Goal: Information Seeking & Learning: Learn about a topic

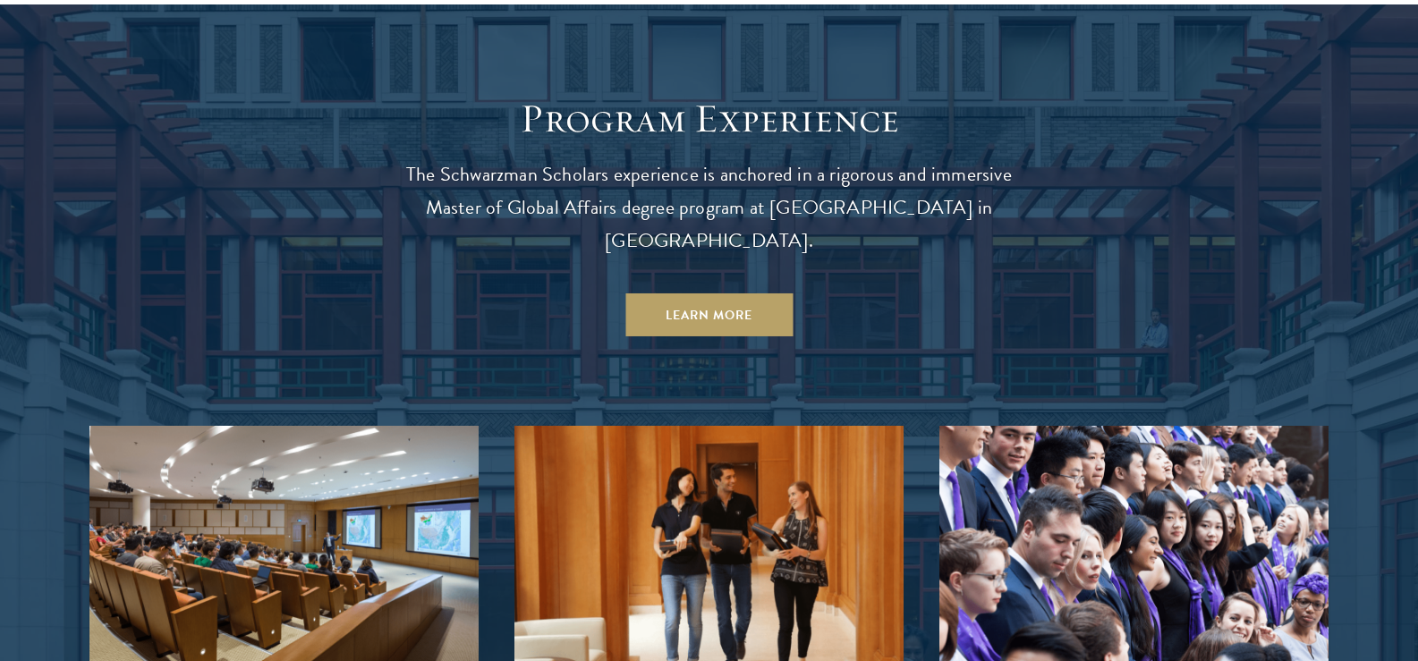
scroll to position [1551, 0]
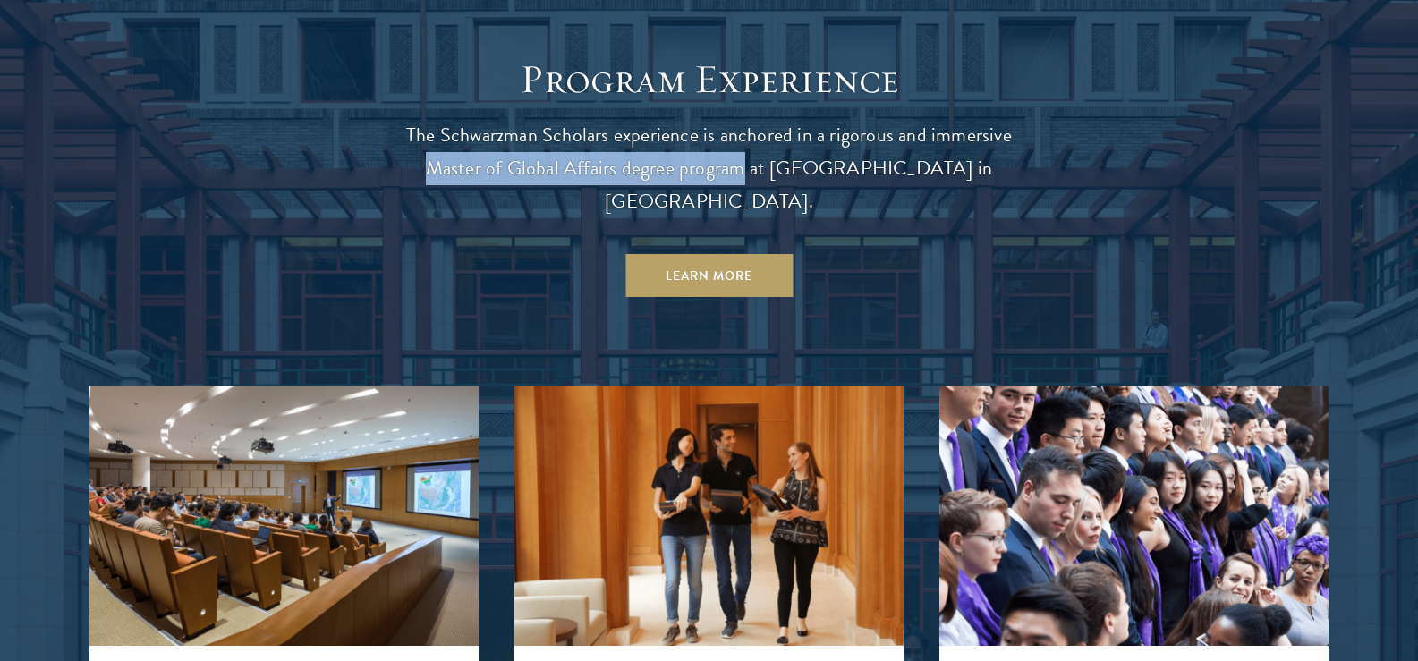
drag, startPoint x: 425, startPoint y: 159, endPoint x: 741, endPoint y: 166, distance: 316.0
click at [741, 166] on p "The Schwarzman Scholars experience is anchored in a rigorous and immersive Mast…" at bounding box center [709, 168] width 644 height 99
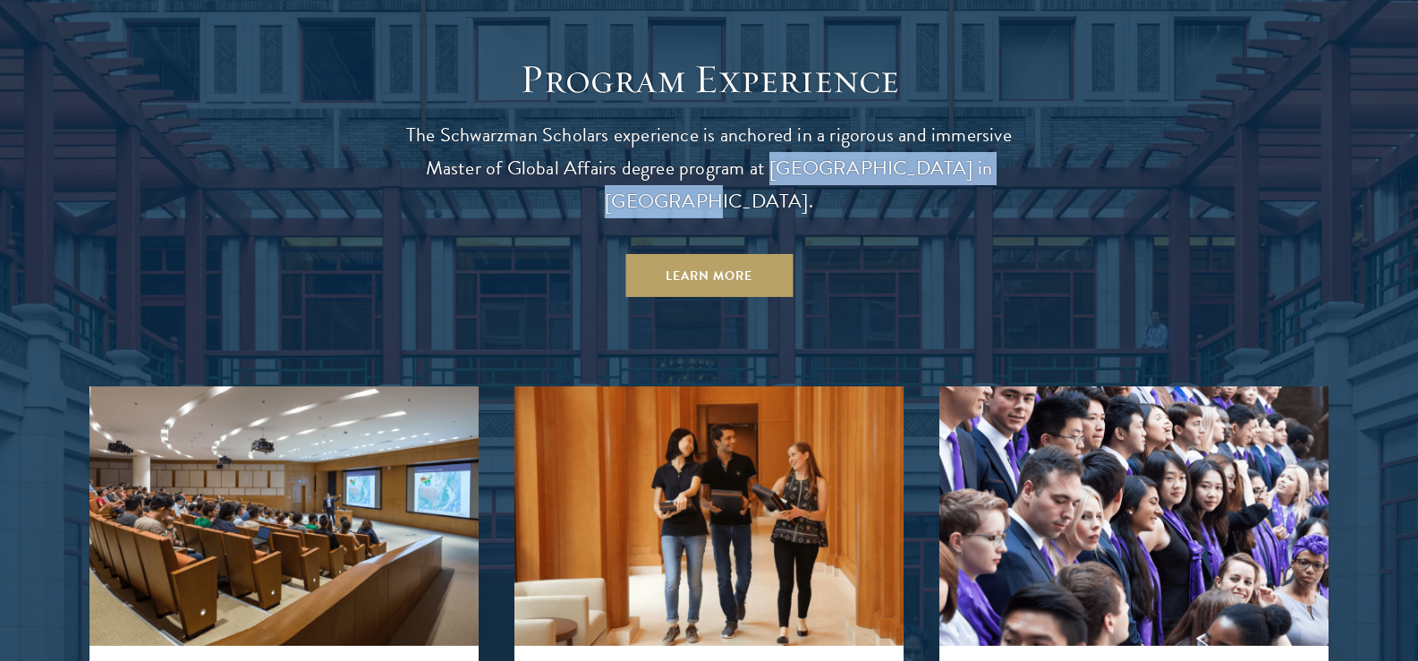
drag, startPoint x: 765, startPoint y: 157, endPoint x: 992, endPoint y: 152, distance: 226.4
click at [954, 152] on p "The Schwarzman Scholars experience is anchored in a rigorous and immersive Mast…" at bounding box center [709, 168] width 644 height 99
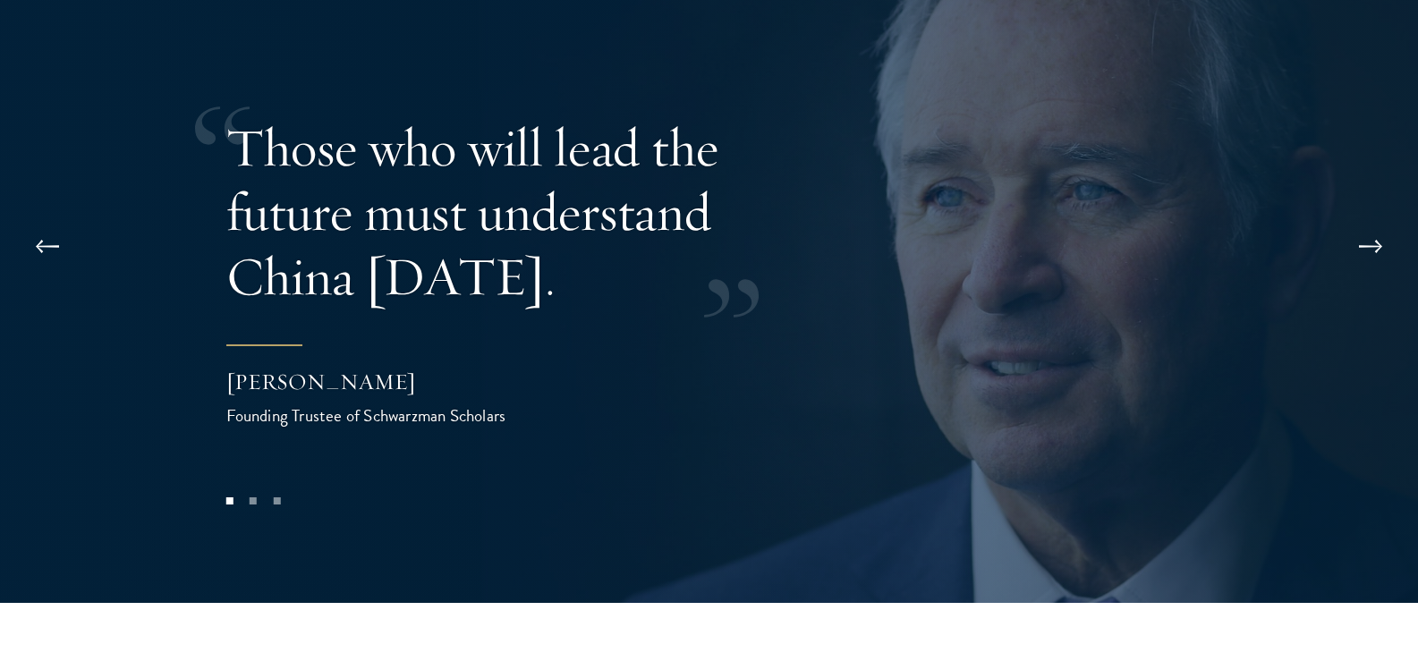
scroll to position [3698, 0]
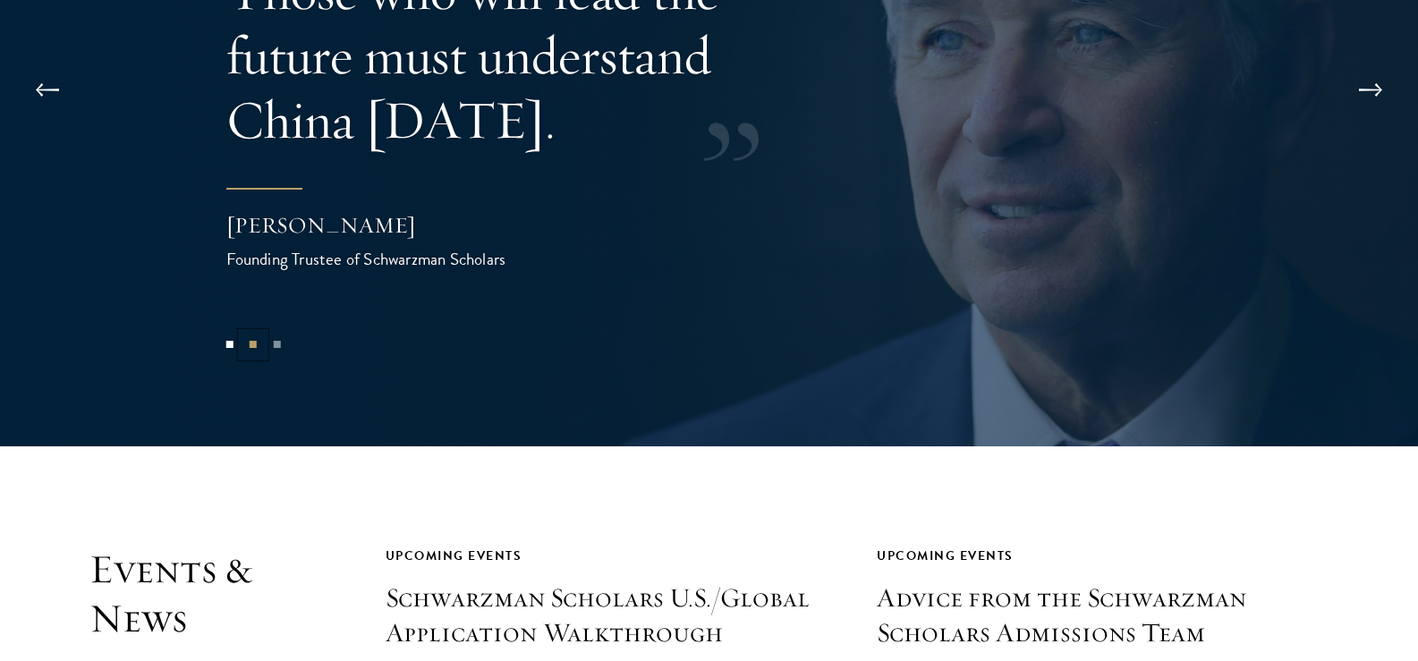
click at [260, 333] on button "2" at bounding box center [253, 344] width 23 height 23
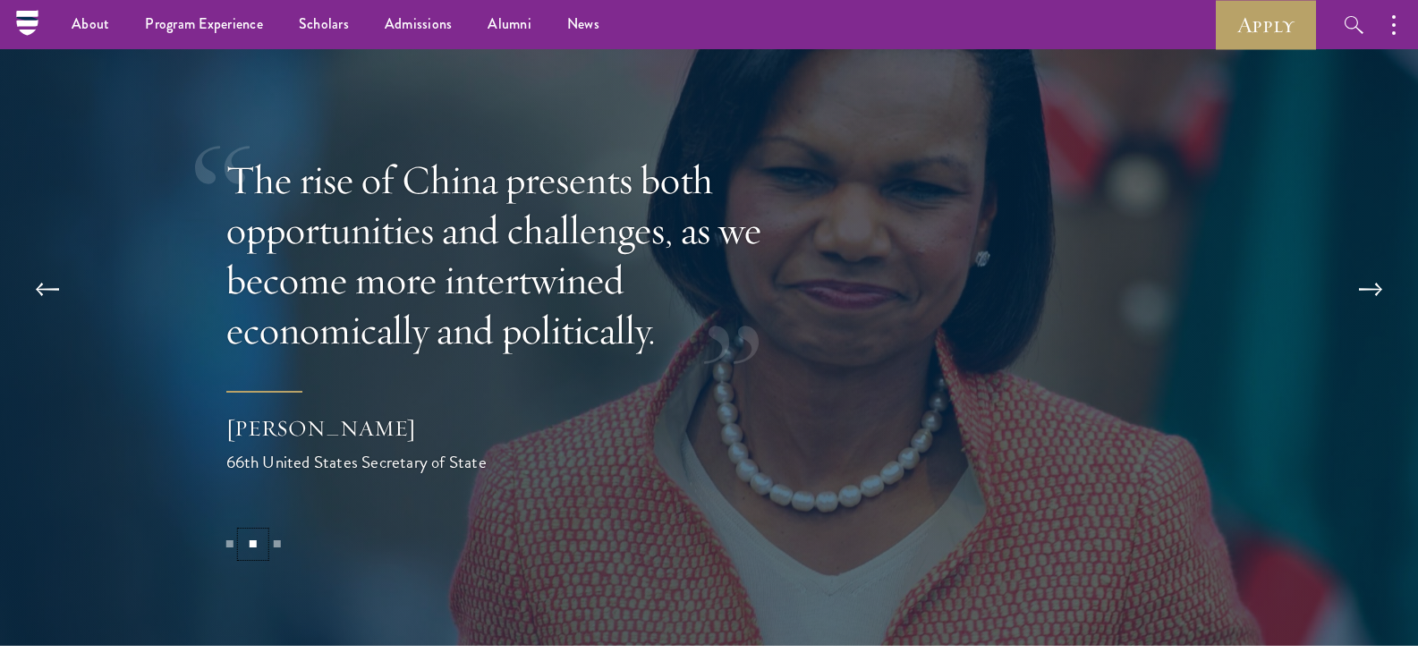
scroll to position [3460, 0]
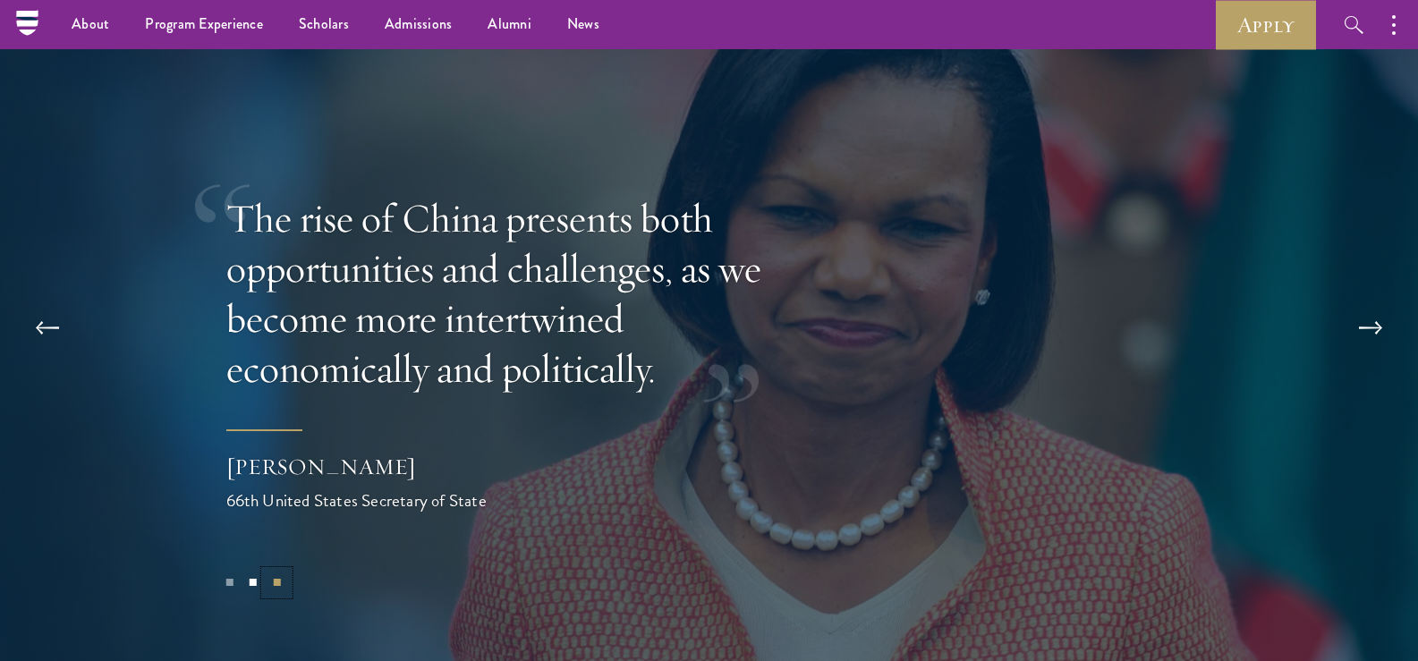
click at [273, 571] on button "3" at bounding box center [276, 582] width 23 height 23
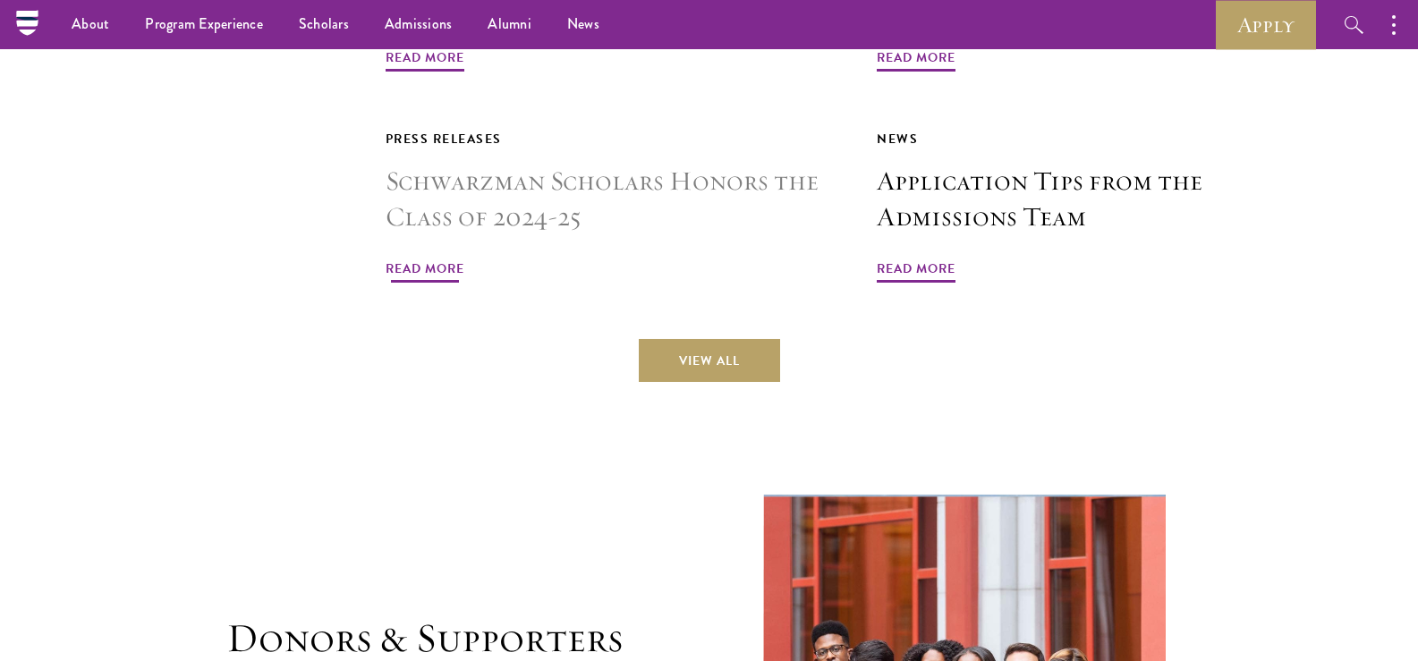
scroll to position [4183, 0]
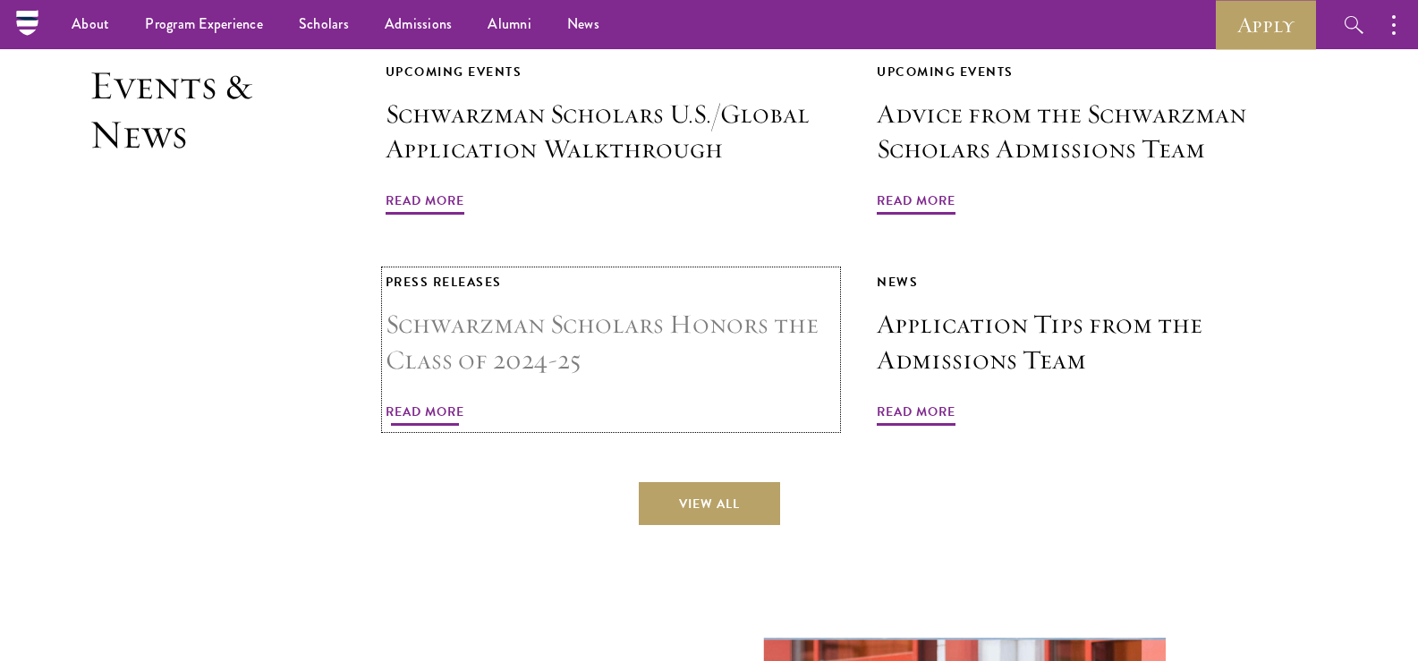
click at [524, 307] on h3 "Schwarzman Scholars Honors the Class of 2024-25" at bounding box center [612, 343] width 452 height 72
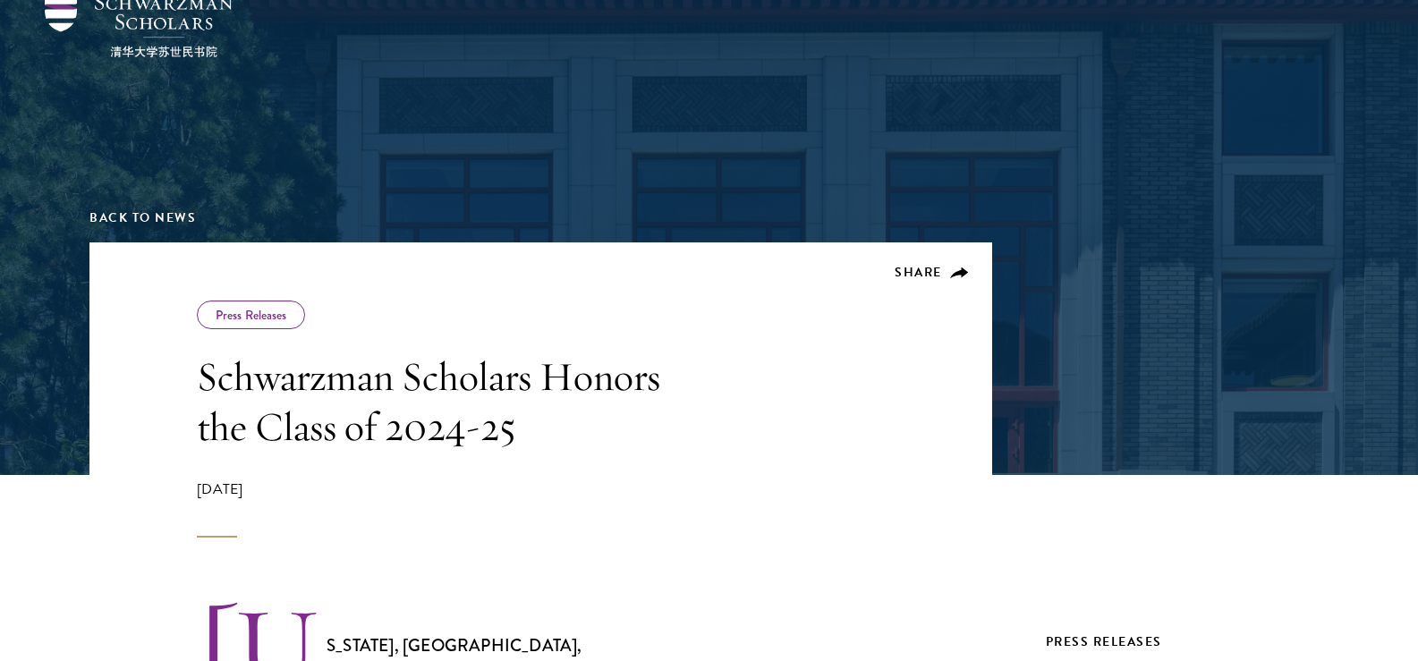
scroll to position [119, 0]
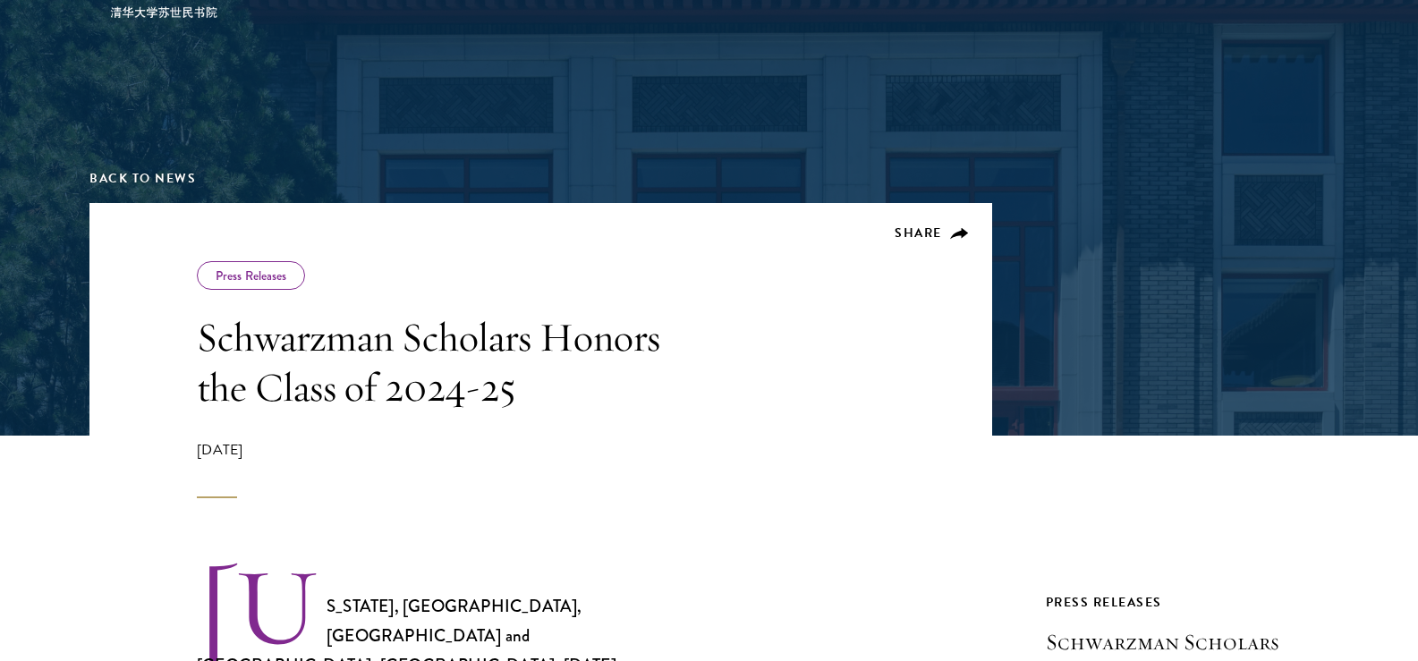
click at [257, 452] on div "June 24, 2025" at bounding box center [452, 468] width 510 height 59
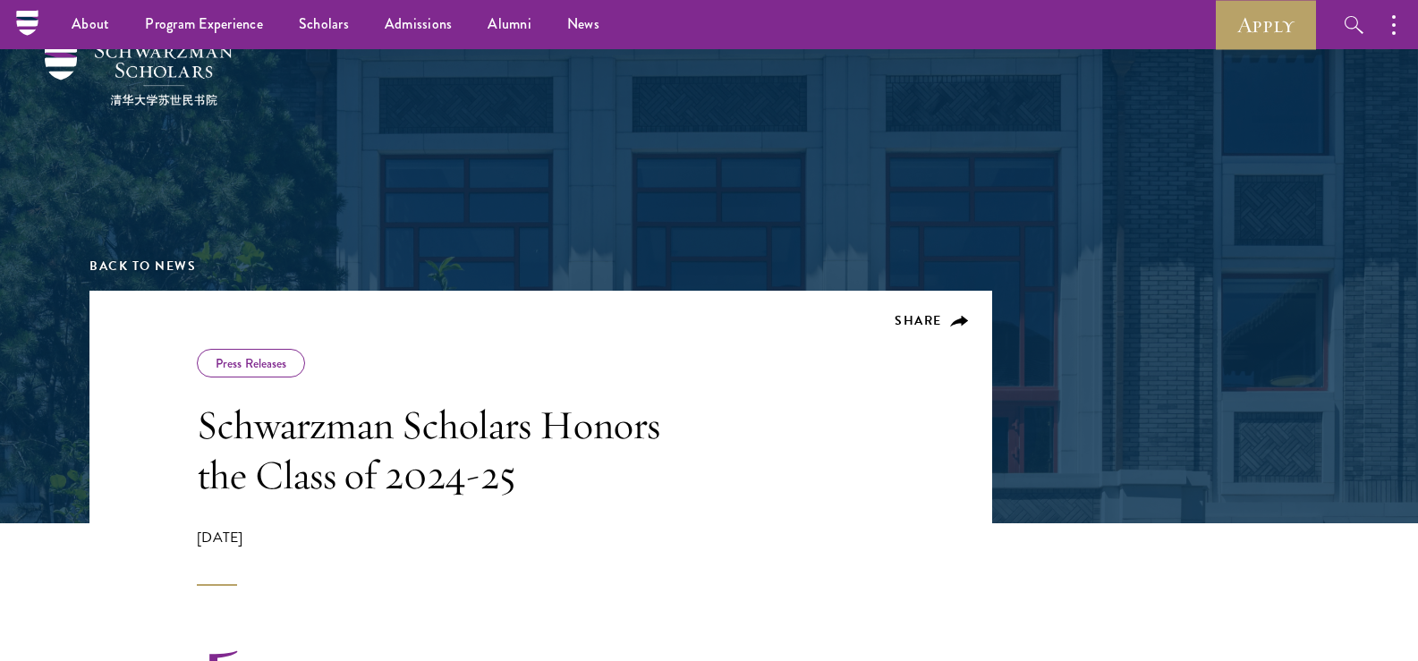
scroll to position [0, 0]
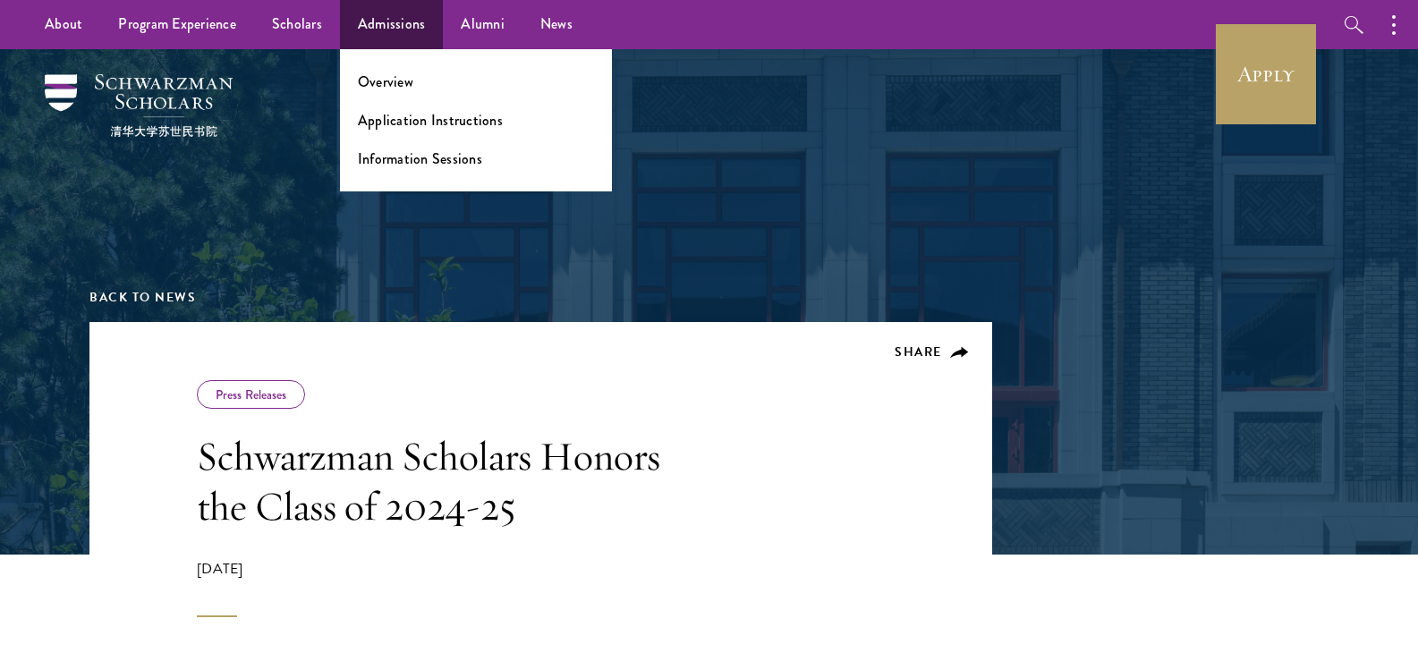
click at [446, 131] on ul "Overview Application Instructions Information Sessions" at bounding box center [476, 120] width 272 height 142
click at [385, 92] on ul "Overview Application Instructions Information Sessions" at bounding box center [476, 120] width 272 height 142
click at [383, 83] on link "Overview" at bounding box center [385, 82] width 55 height 21
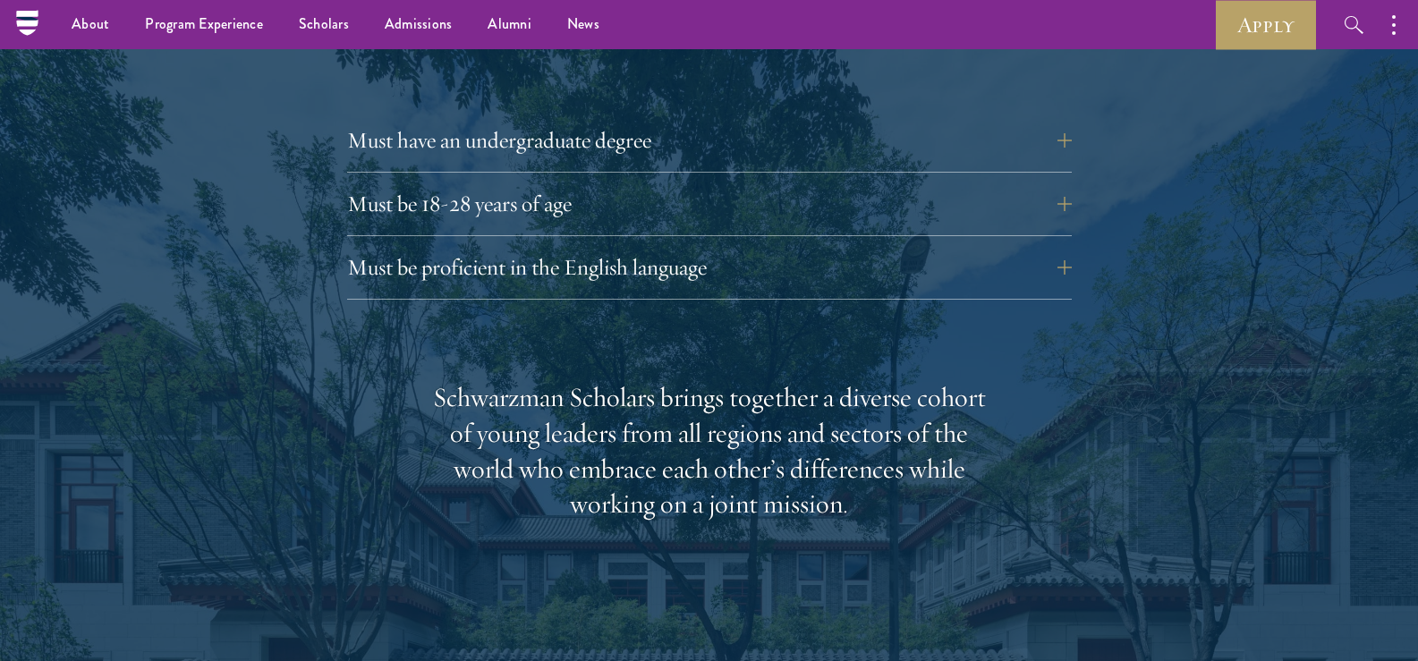
scroll to position [2506, 0]
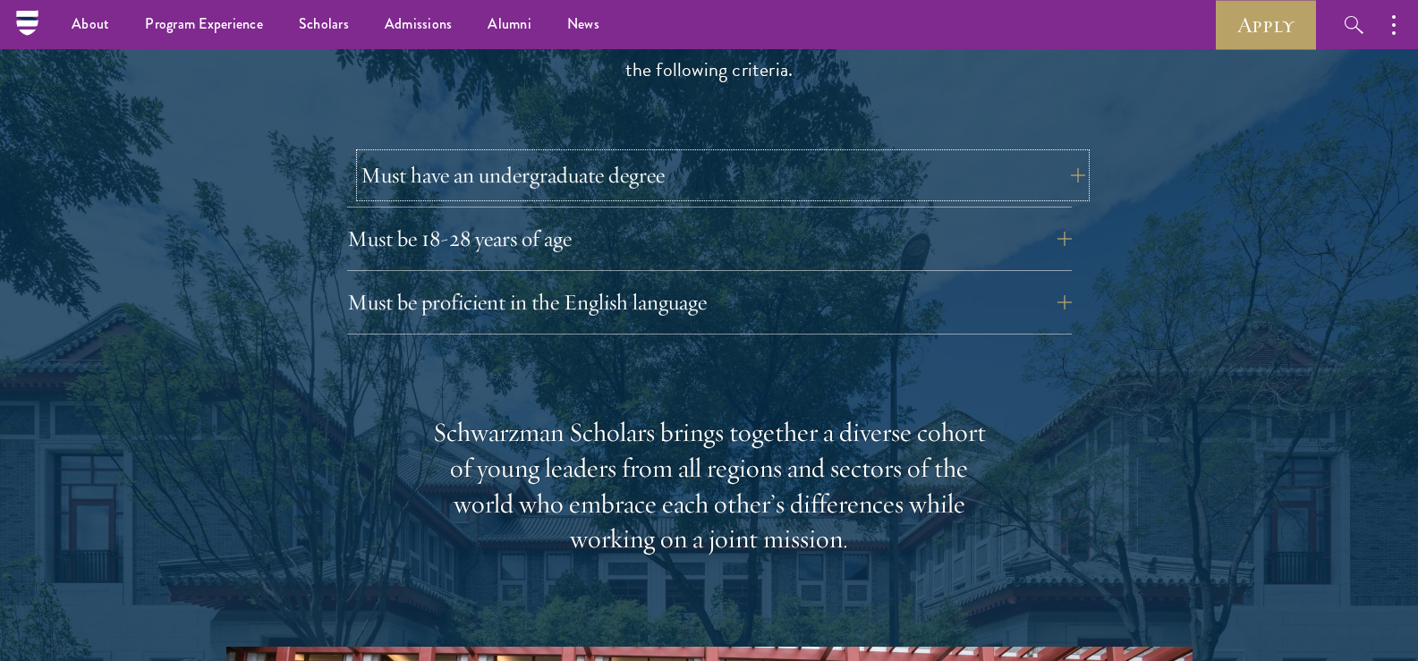
click at [575, 154] on button "Must have an undergraduate degree" at bounding box center [723, 175] width 725 height 43
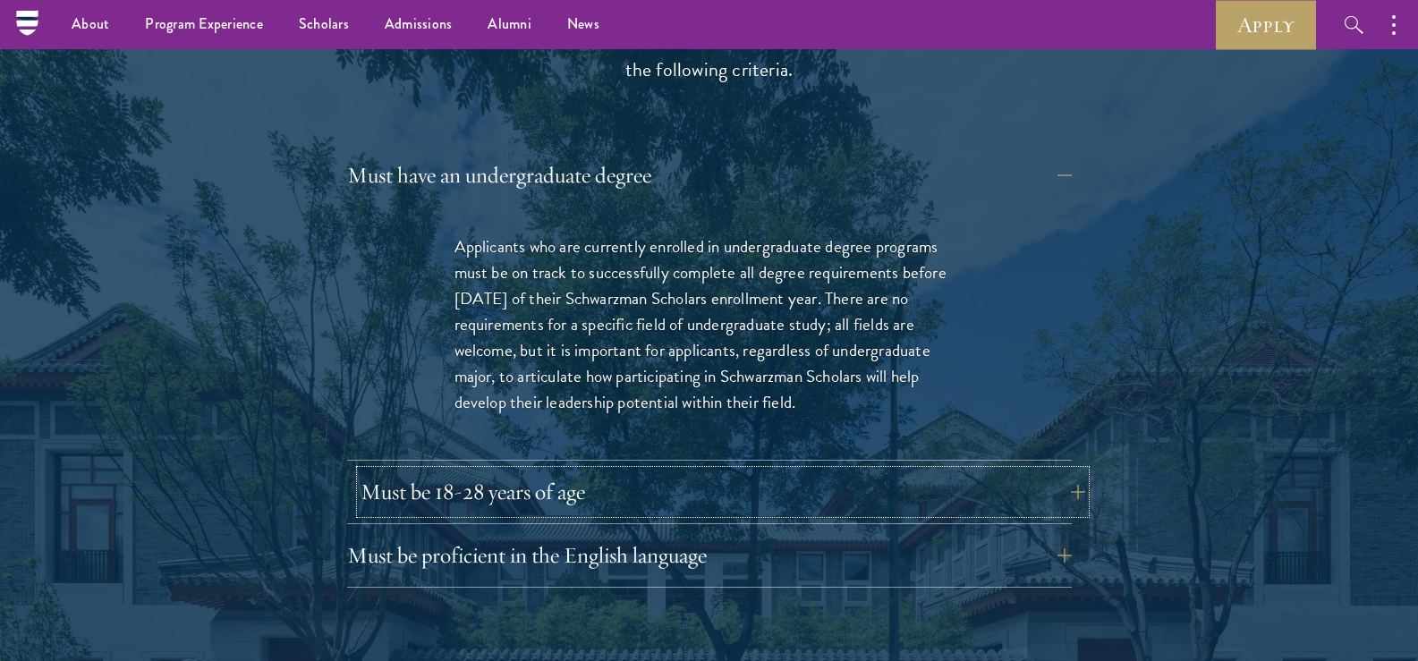
click at [571, 471] on button "Must be 18-28 years of age" at bounding box center [723, 492] width 725 height 43
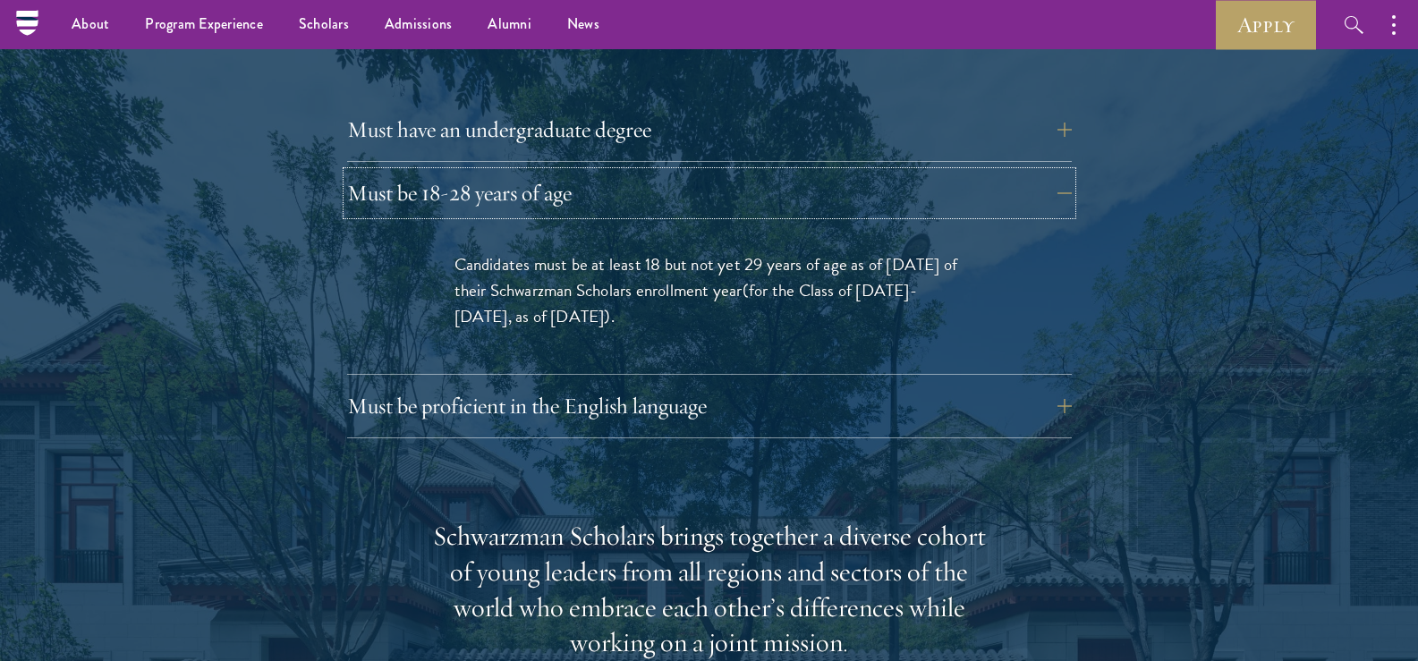
scroll to position [2625, 0]
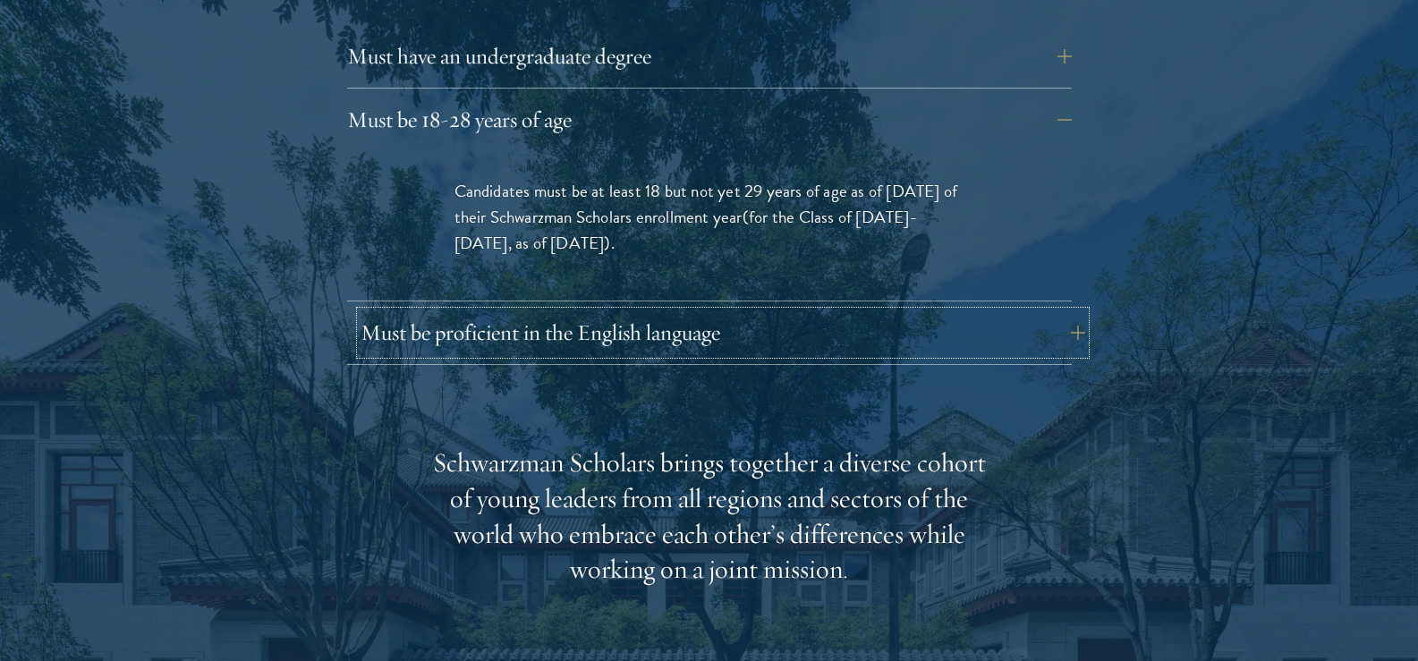
click at [618, 311] on button "Must be proficient in the English language" at bounding box center [723, 332] width 725 height 43
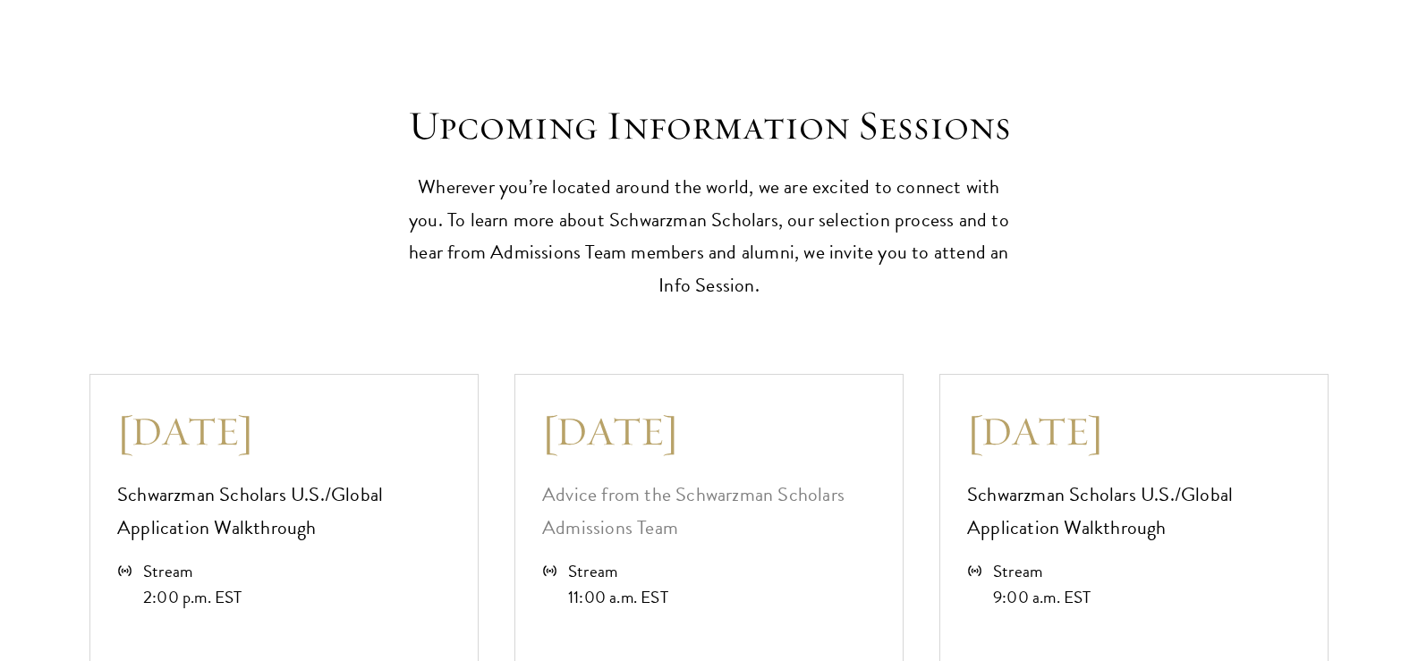
scroll to position [5369, 0]
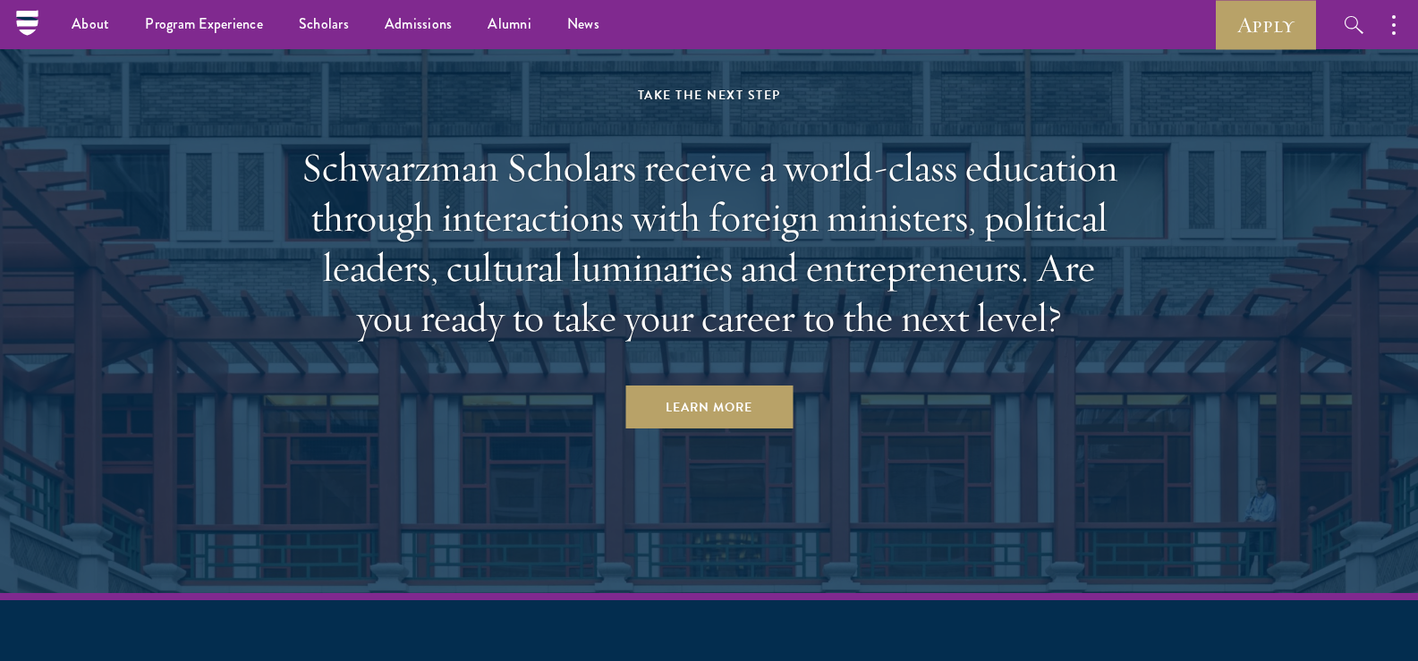
scroll to position [7517, 0]
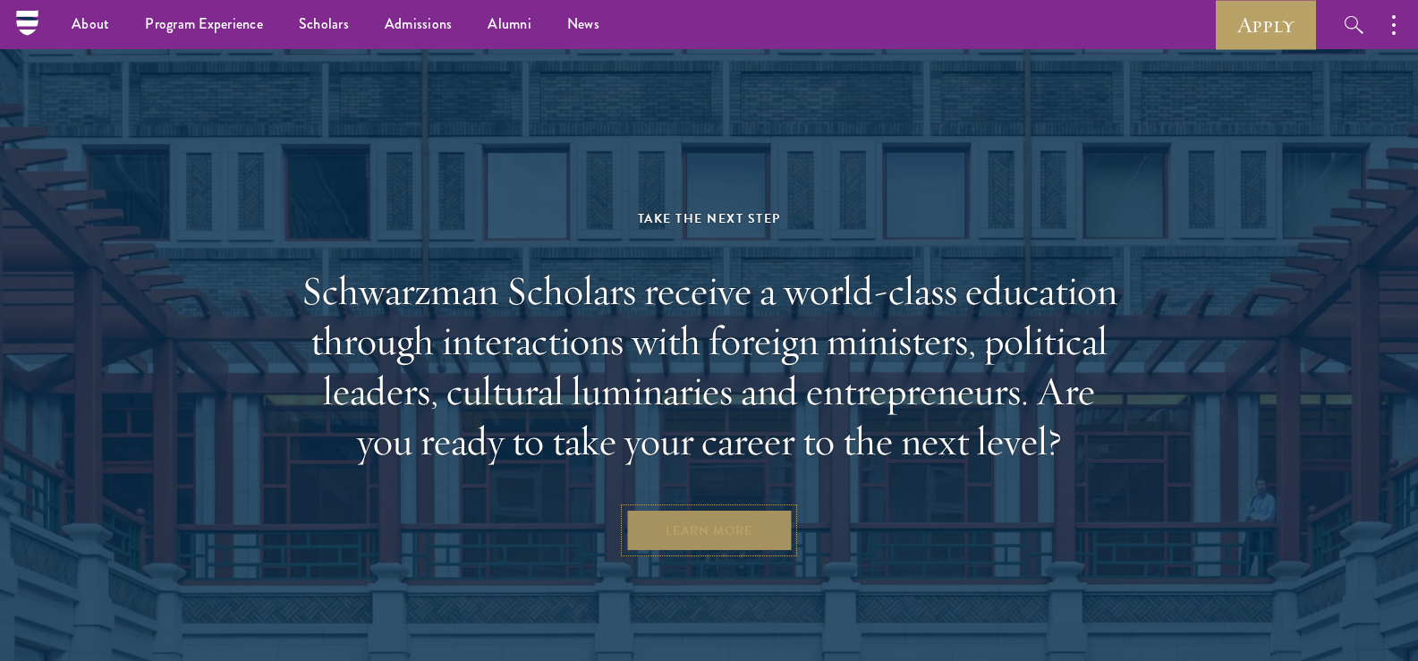
click at [747, 509] on link "Learn More" at bounding box center [709, 530] width 167 height 43
